Goal: Information Seeking & Learning: Check status

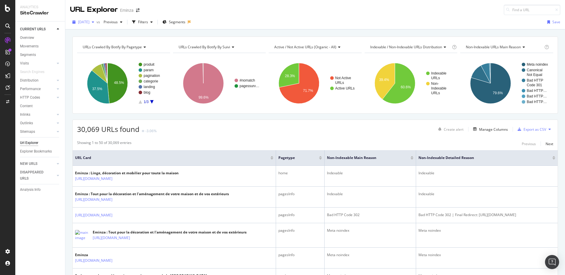
click at [97, 25] on div "2024 May. 13th" at bounding box center [83, 22] width 26 height 9
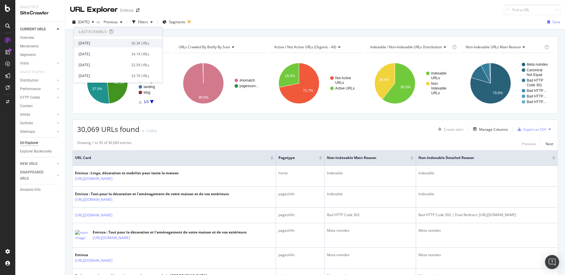
click at [116, 44] on div "2025 Aug. 11th" at bounding box center [103, 43] width 49 height 5
